Goal: Task Accomplishment & Management: Use online tool/utility

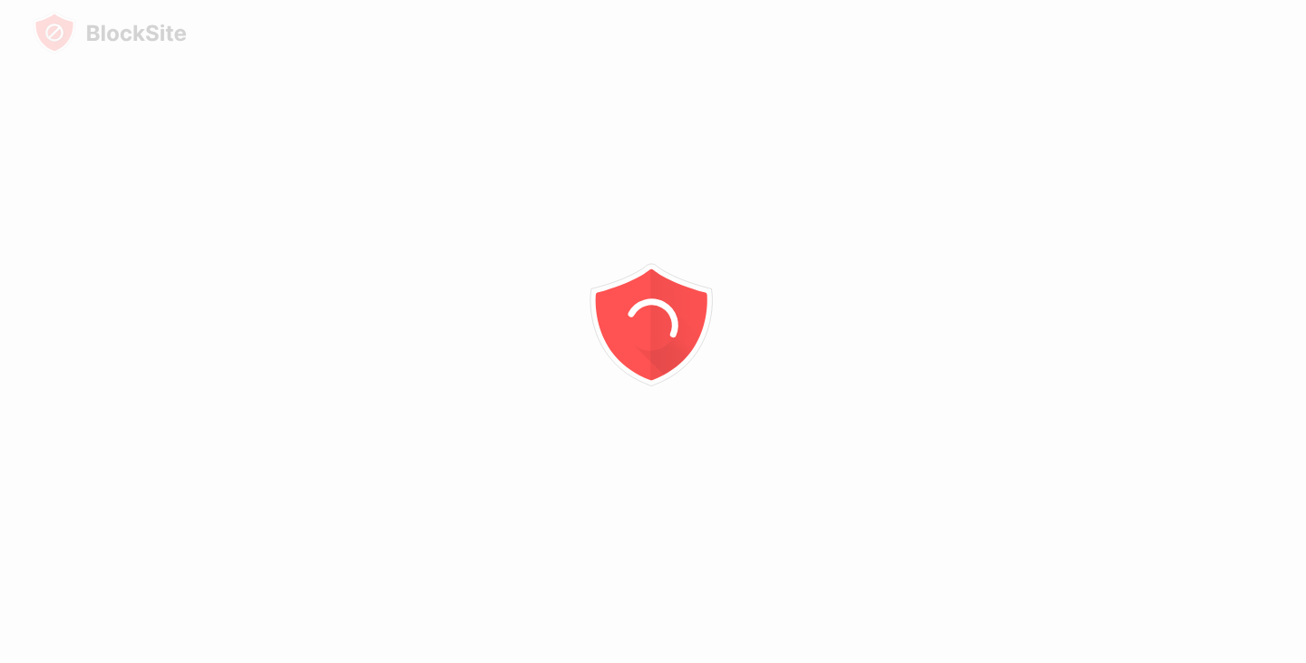
drag, startPoint x: 541, startPoint y: 161, endPoint x: 567, endPoint y: 147, distance: 28.8
click at [545, 160] on div at bounding box center [653, 331] width 1306 height 663
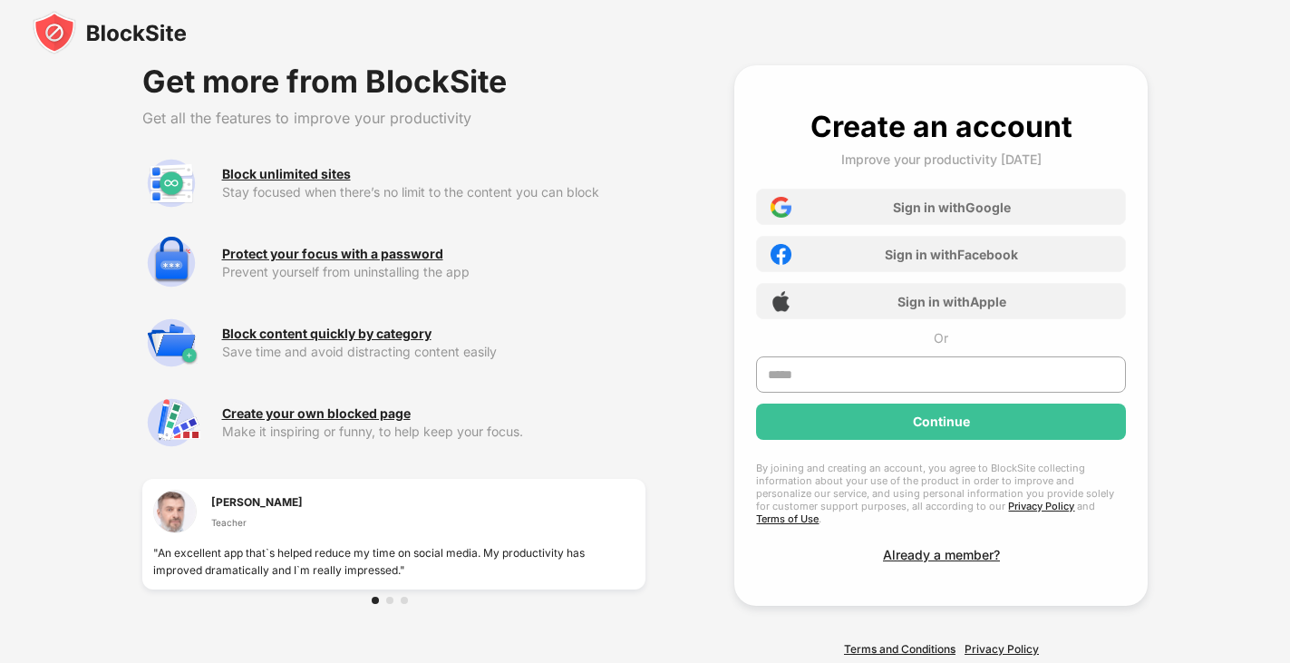
drag, startPoint x: 558, startPoint y: 166, endPoint x: 569, endPoint y: 165, distance: 11.8
click at [558, 166] on div "Block unlimited sites Stay focused when there’s no limit to the content you can…" at bounding box center [393, 183] width 503 height 58
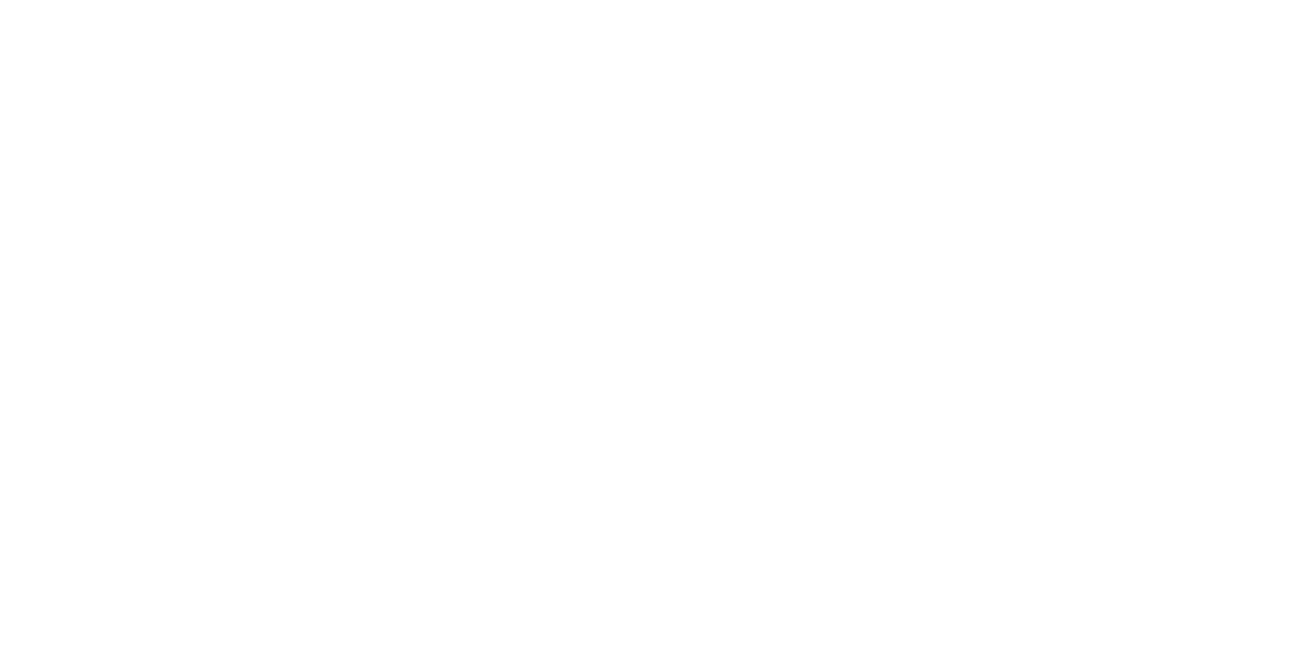
click at [692, 0] on html at bounding box center [653, 0] width 1306 height 0
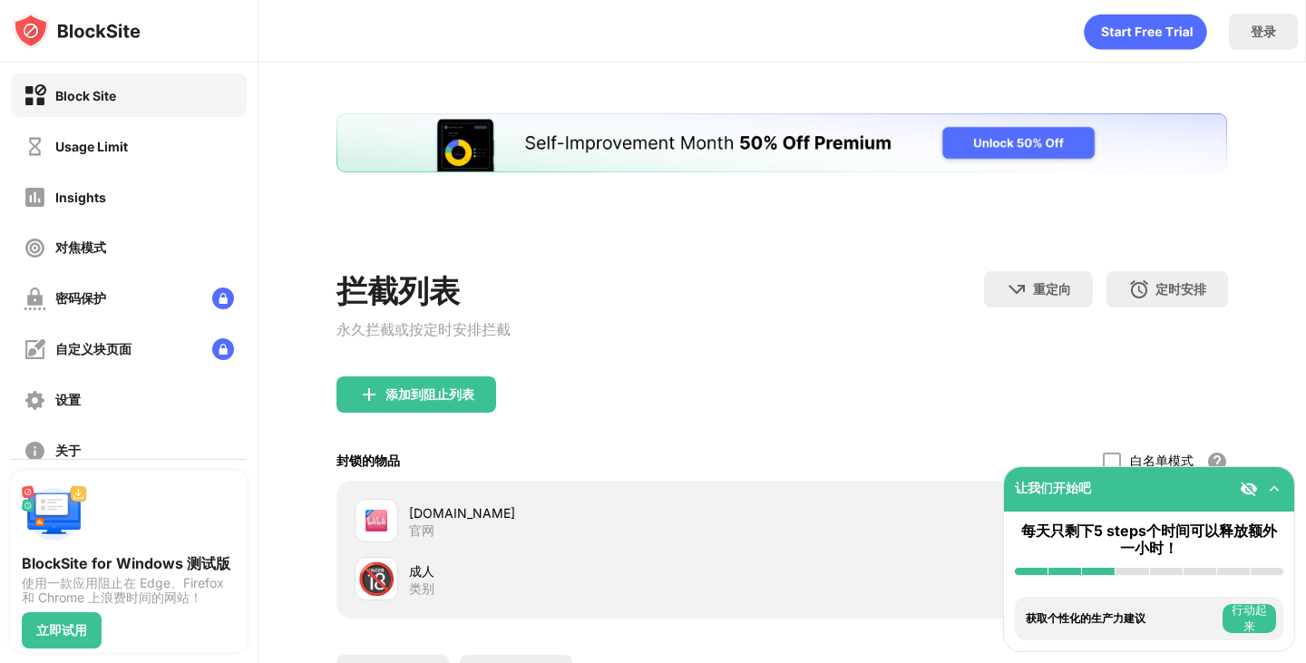
scroll to position [90, 0]
